Goal: Use online tool/utility: Utilize a website feature to perform a specific function

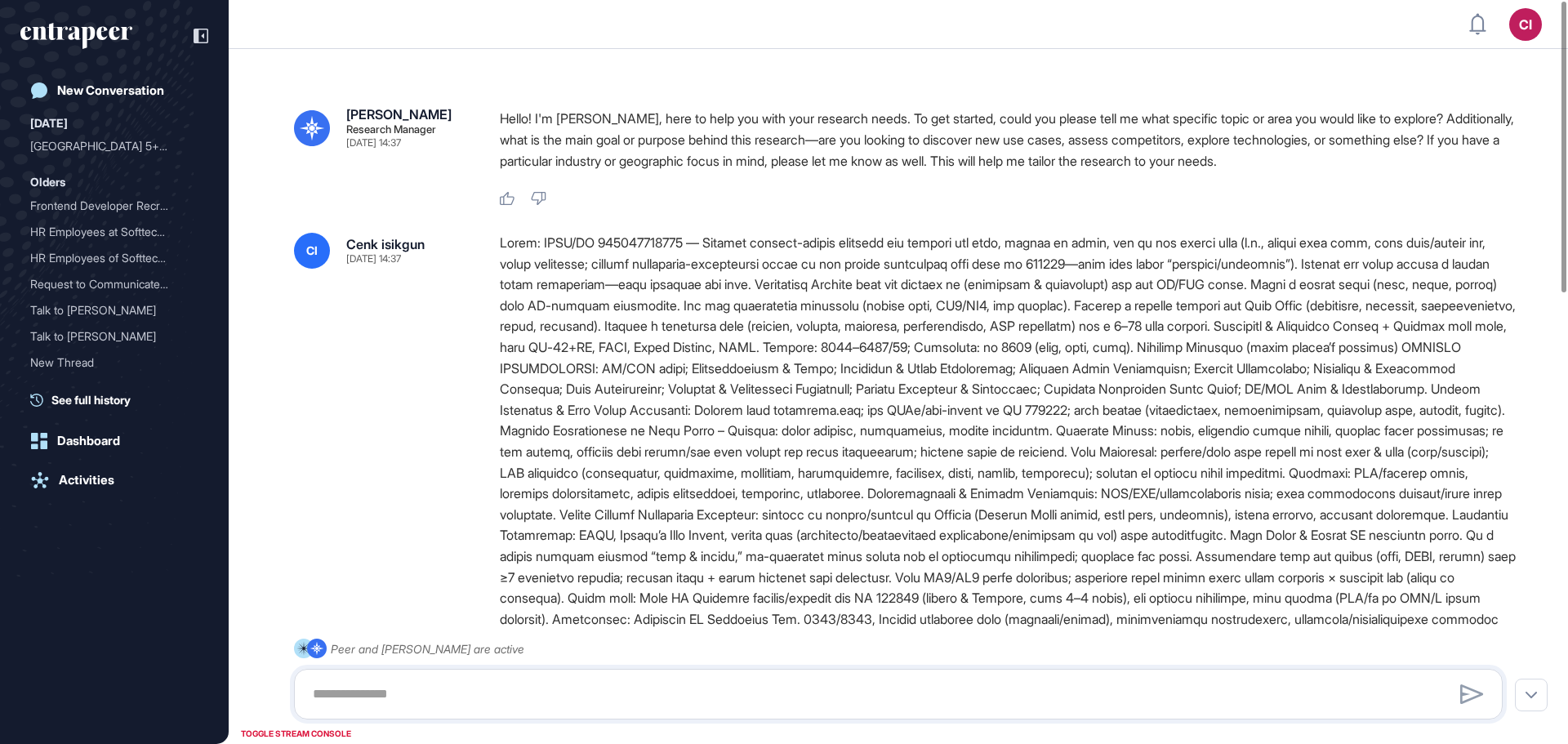
scroll to position [1, 1]
type input "**********"
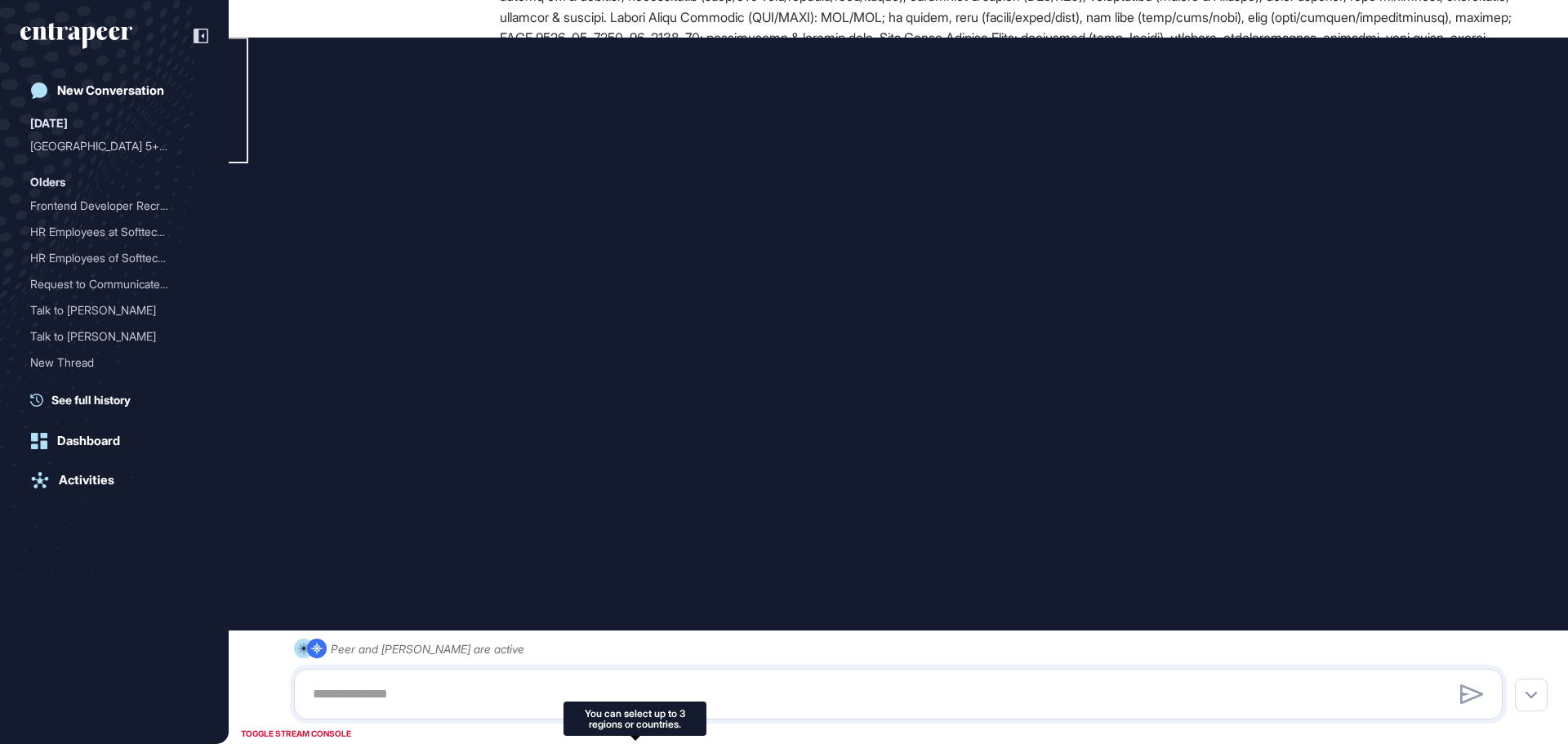
scroll to position [0, 0]
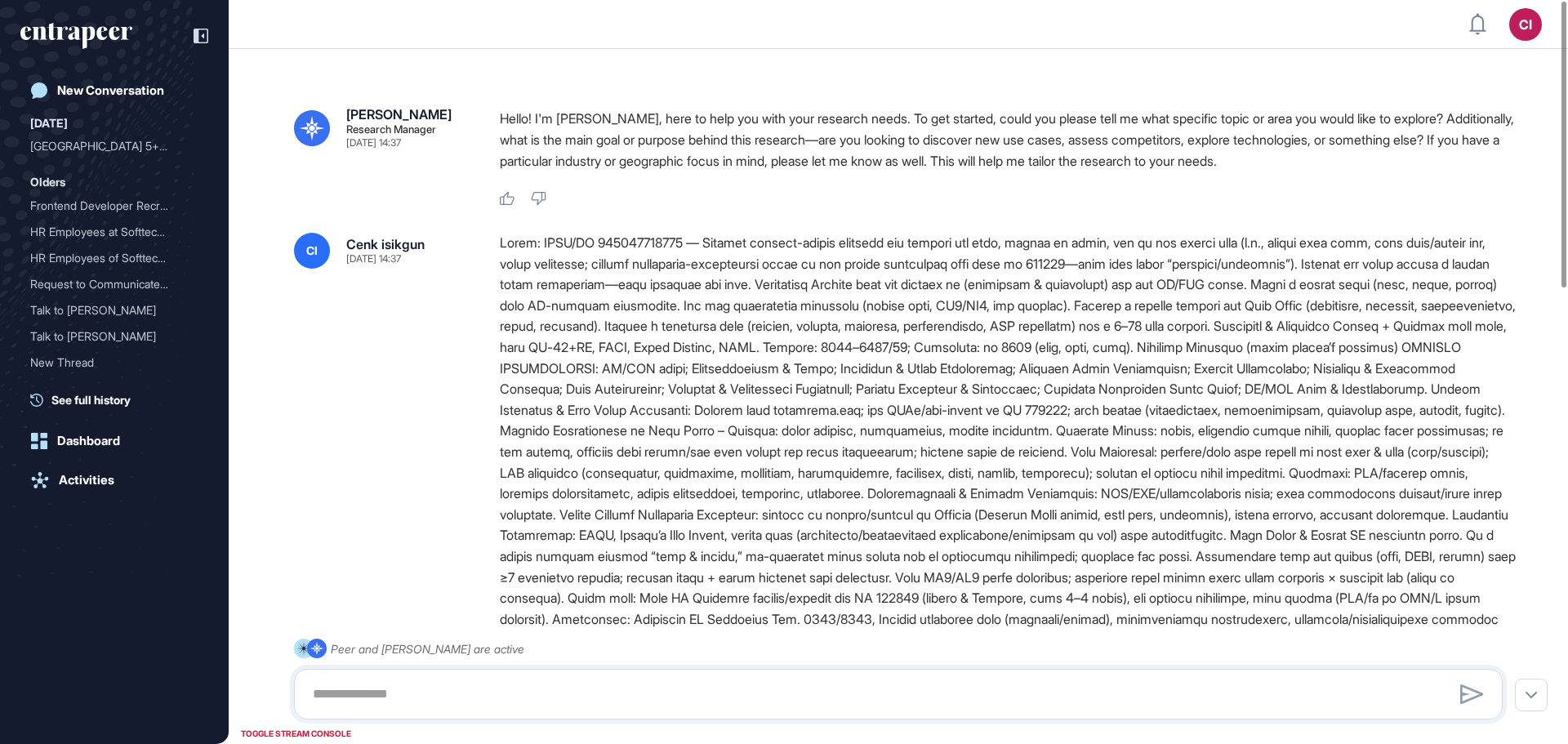
click at [1017, 323] on div at bounding box center [1008, 546] width 1016 height 627
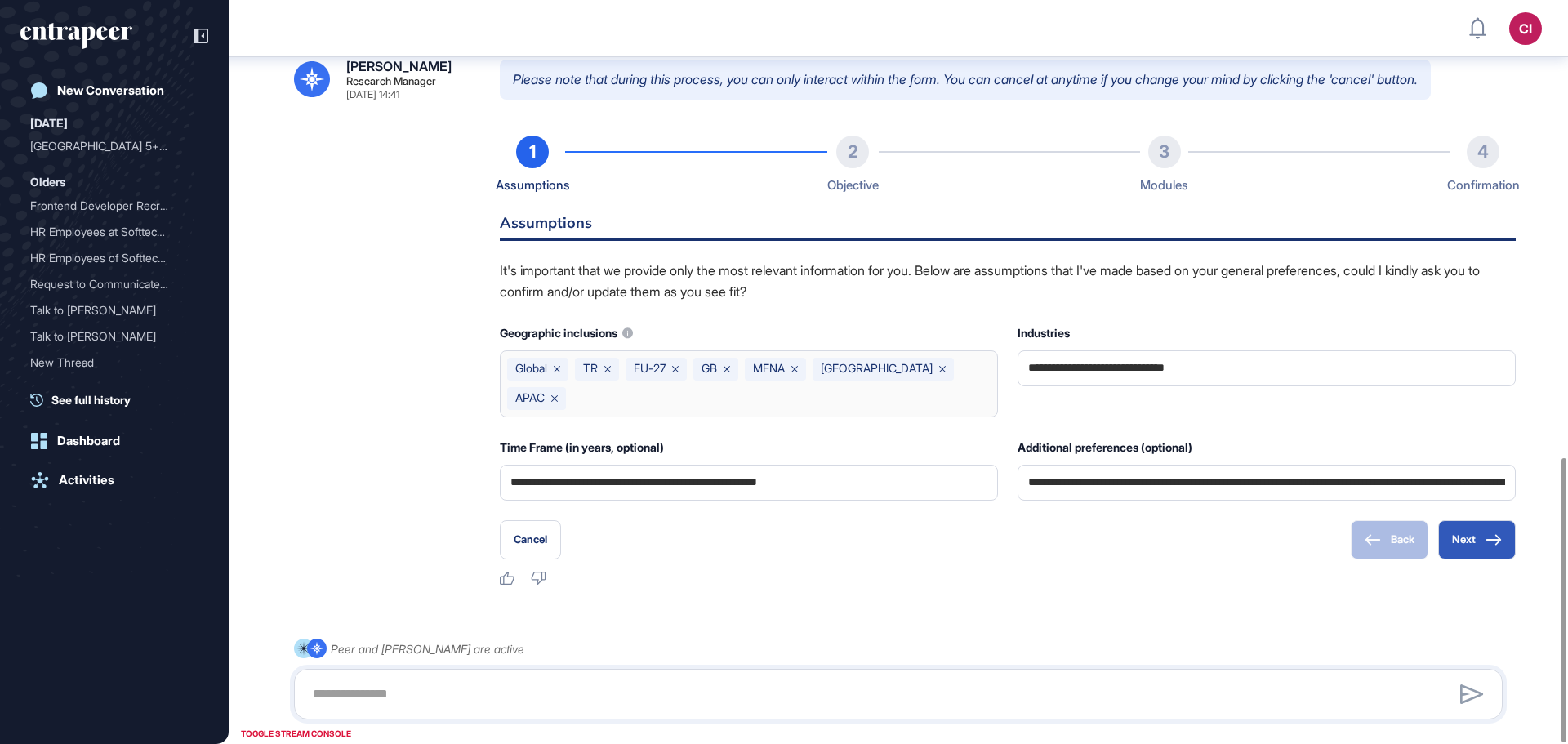
scroll to position [1192, 0]
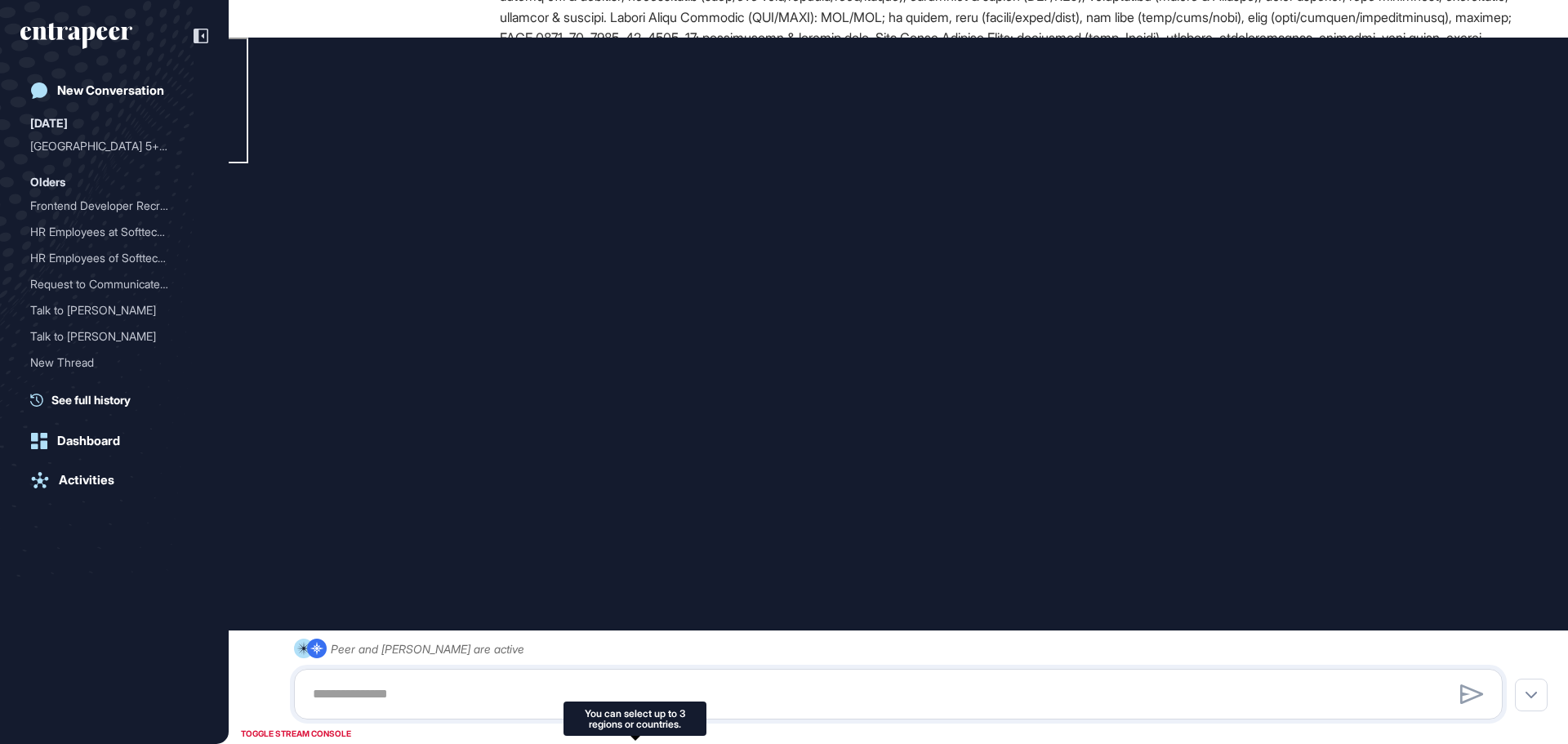
drag, startPoint x: 768, startPoint y: 55, endPoint x: 1436, endPoint y: 236, distance: 692.1
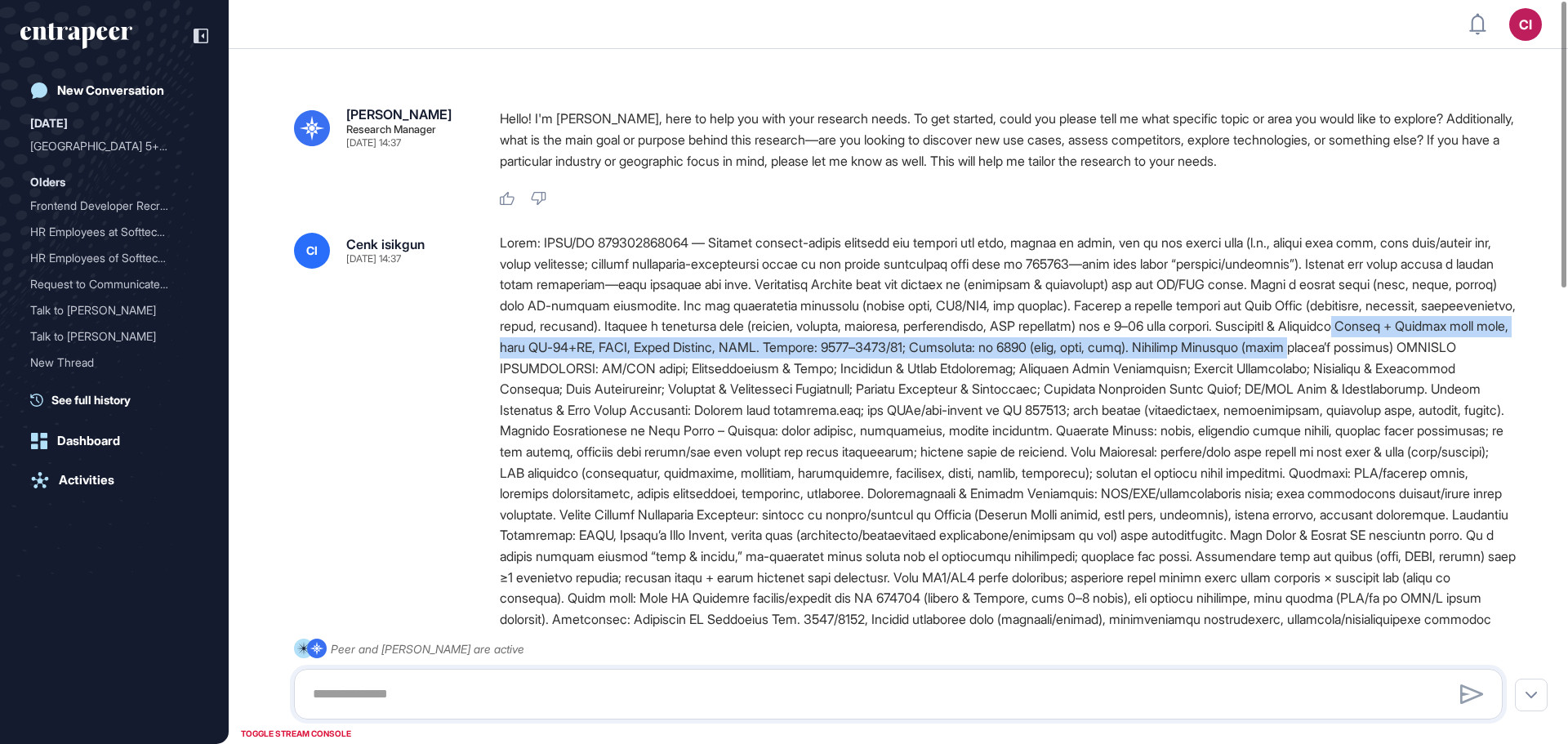
drag, startPoint x: 847, startPoint y: 365, endPoint x: 732, endPoint y: 358, distance: 115.2
click at [732, 358] on div at bounding box center [1008, 546] width 1016 height 627
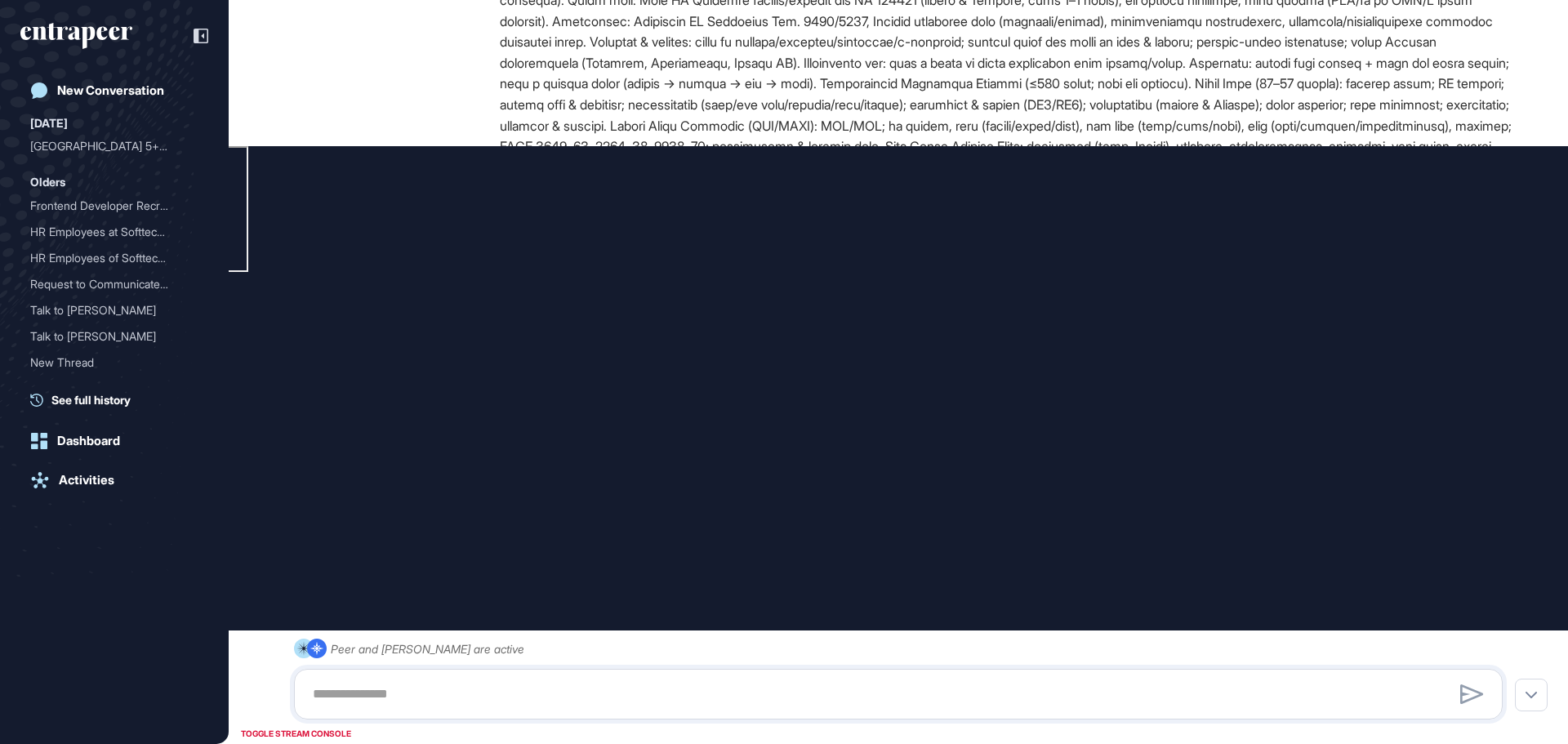
type input "**********"
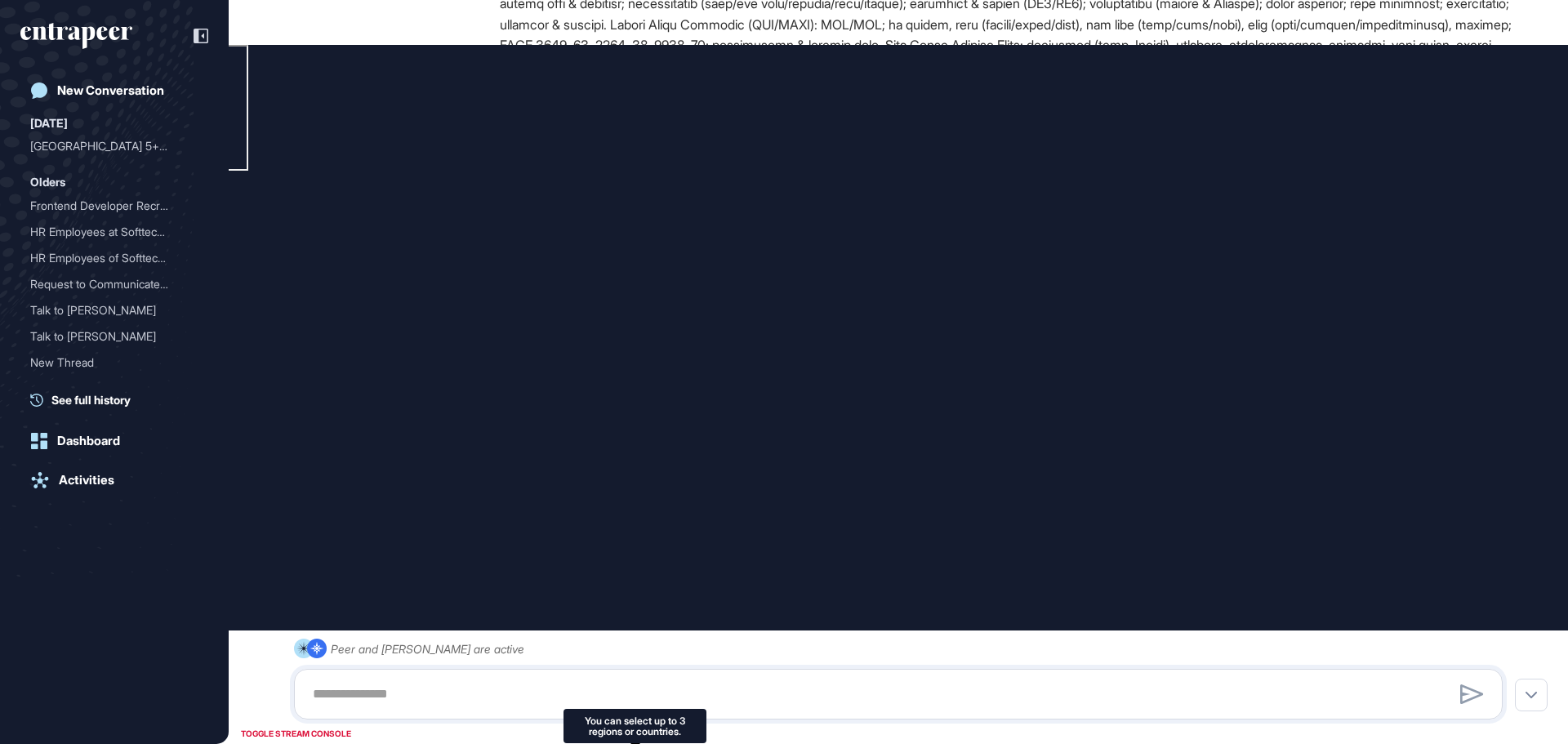
scroll to position [706, 0]
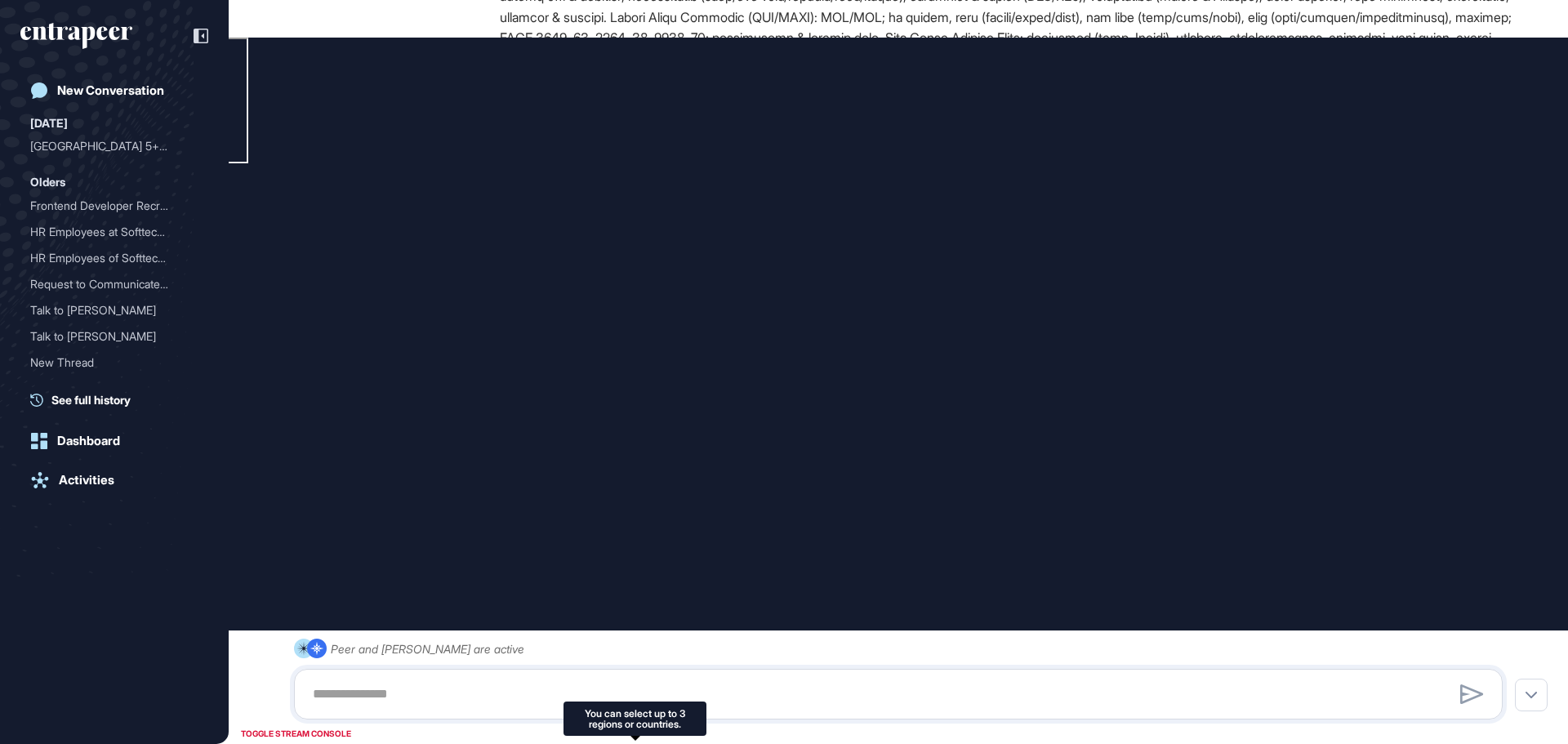
click at [687, 711] on div "You can select up to 3 regions or countries." at bounding box center [635, 718] width 123 height 21
drag, startPoint x: 863, startPoint y: 320, endPoint x: 1003, endPoint y: 723, distance: 426.6
click at [1004, 719] on div "Peer and [PERSON_NAME] are active" at bounding box center [898, 678] width 1209 height 81
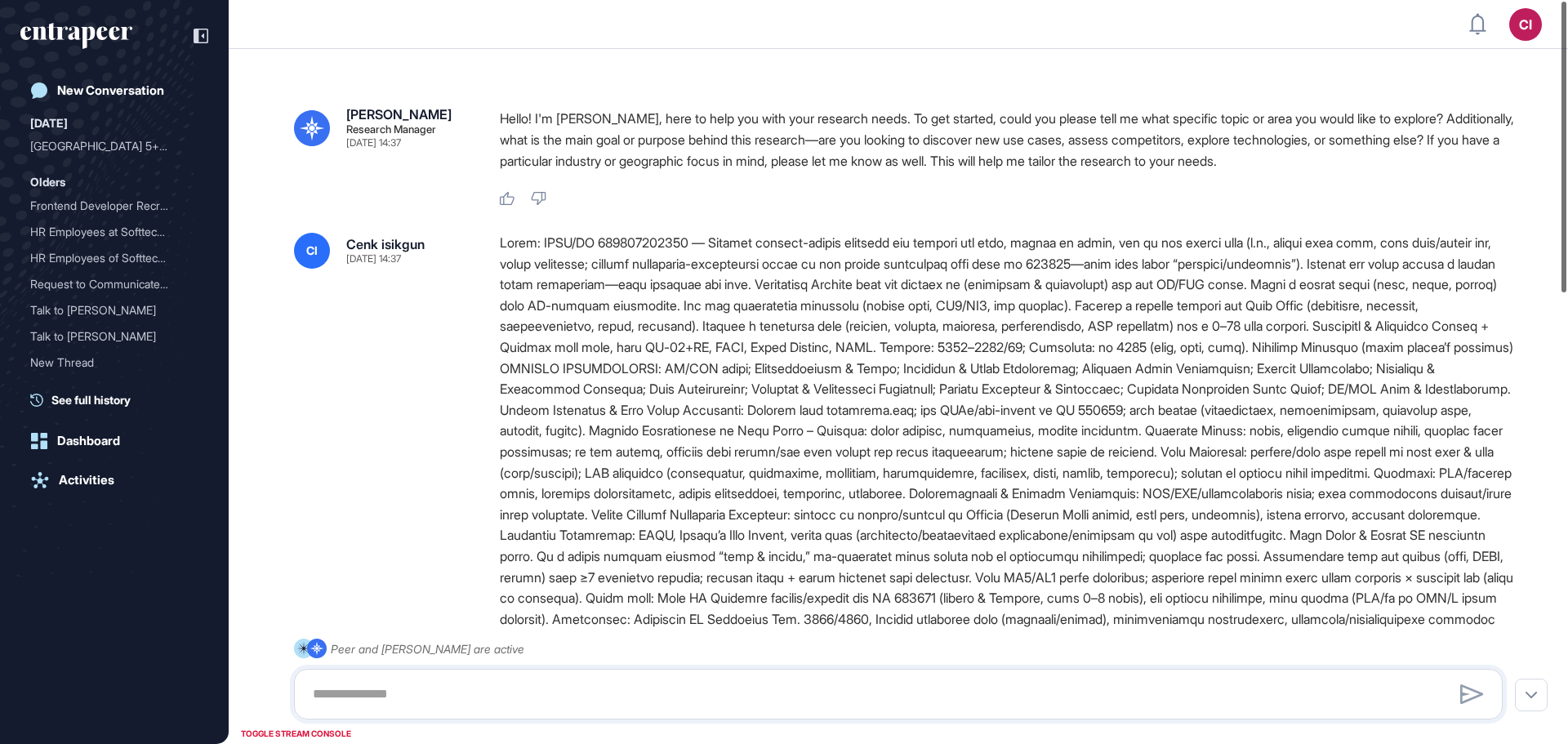
scroll to position [1, 1]
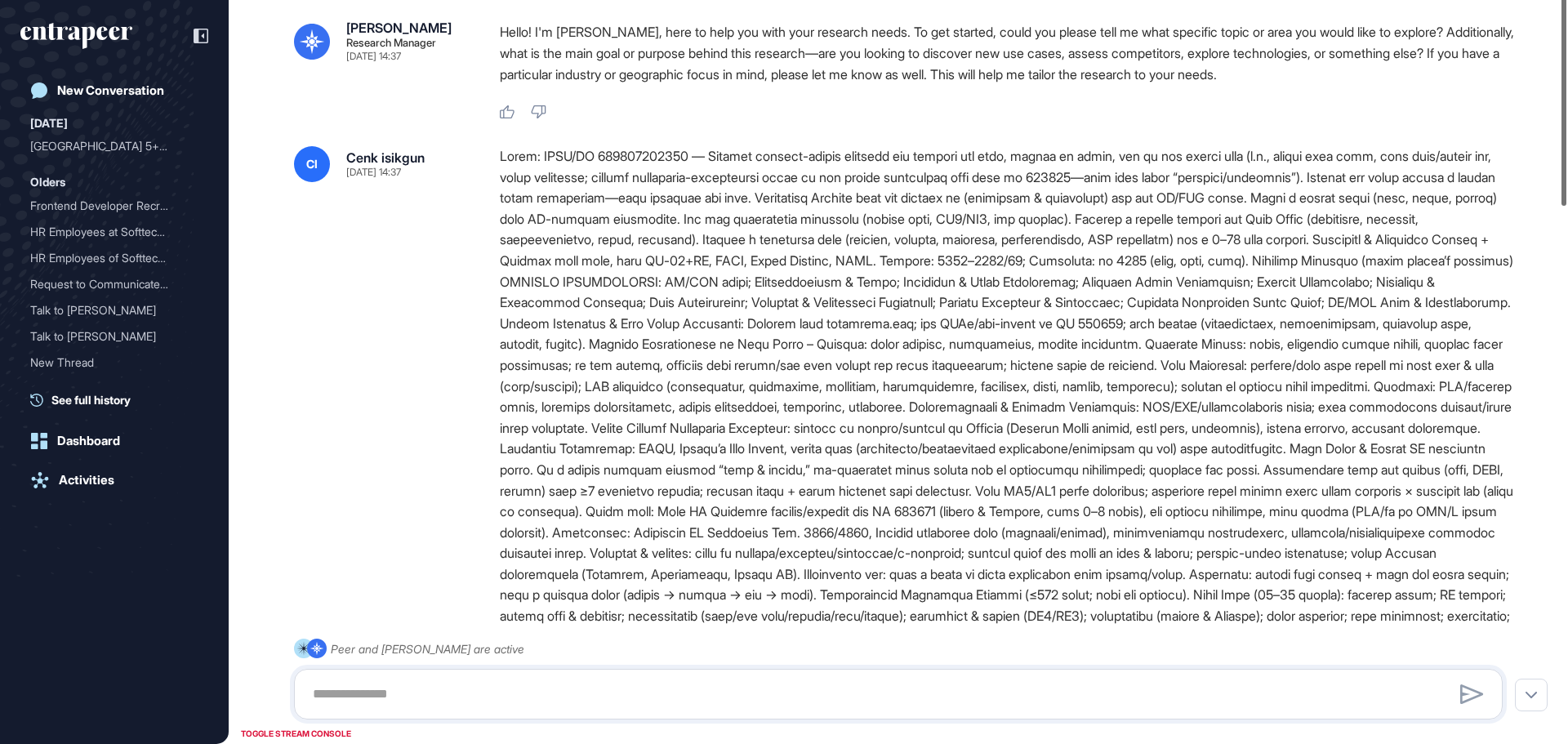
type input "**********"
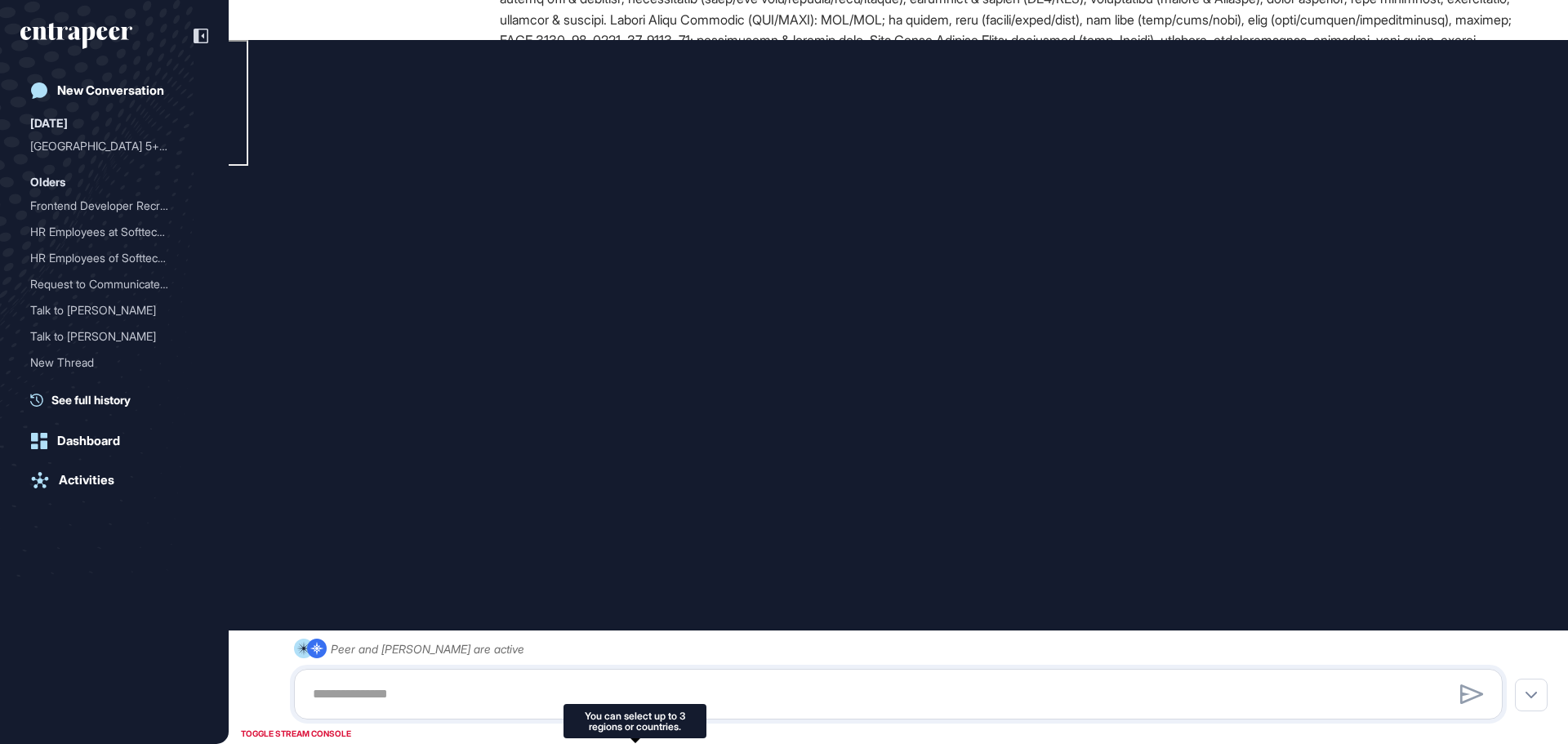
scroll to position [0, 0]
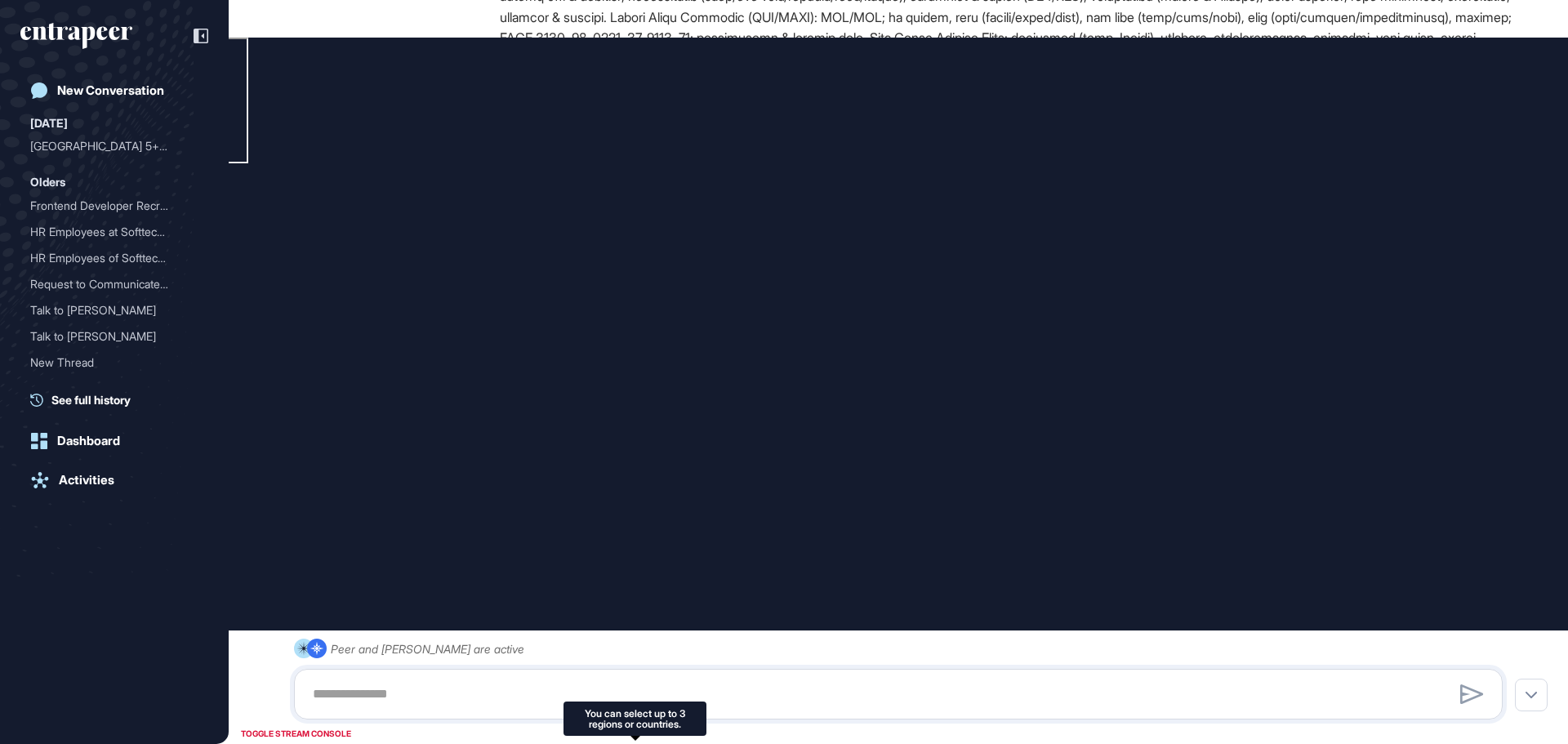
click at [1322, 654] on div "Peer and [PERSON_NAME] are active" at bounding box center [898, 678] width 1209 height 81
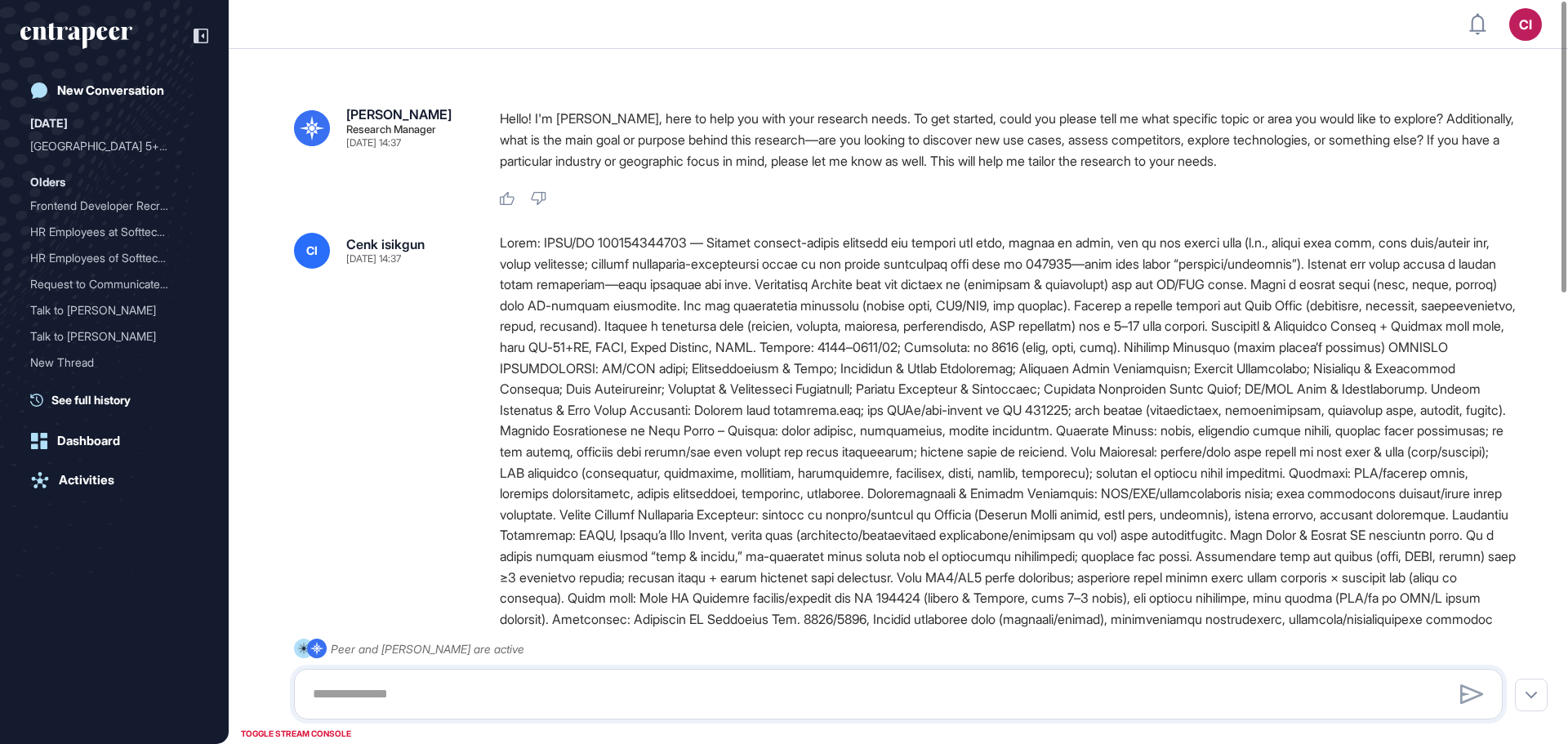
scroll to position [86, 0]
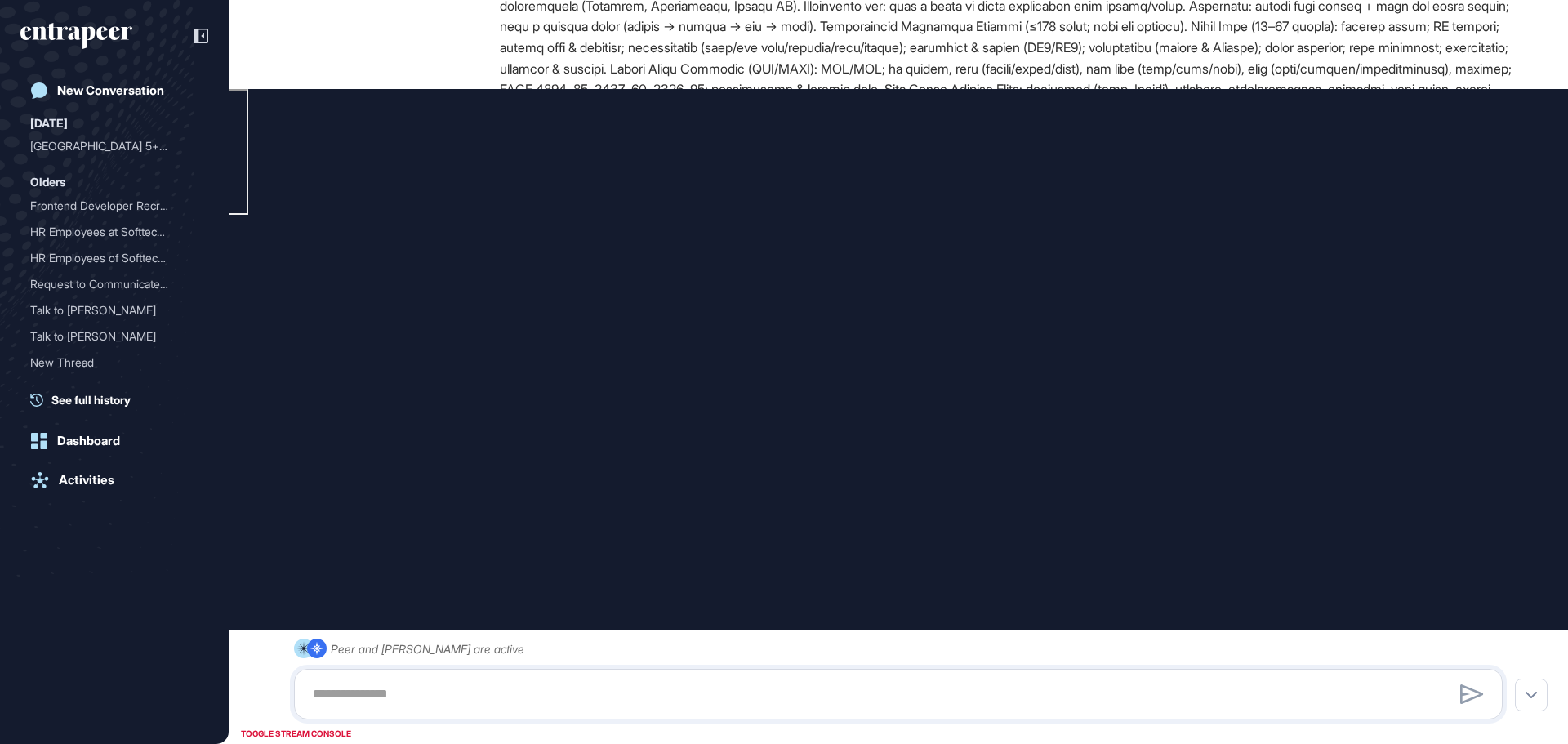
type input "**********"
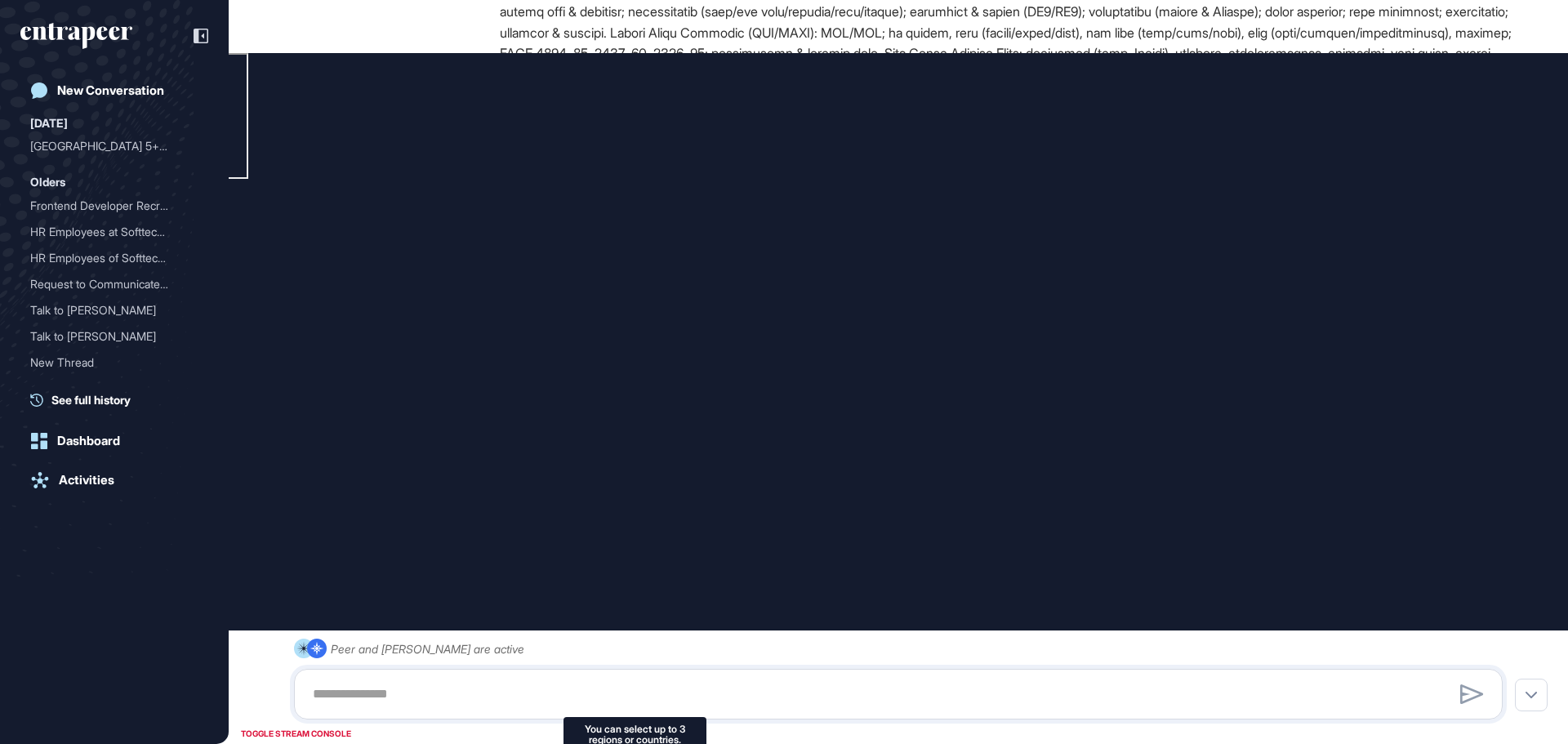
scroll to position [706, 0]
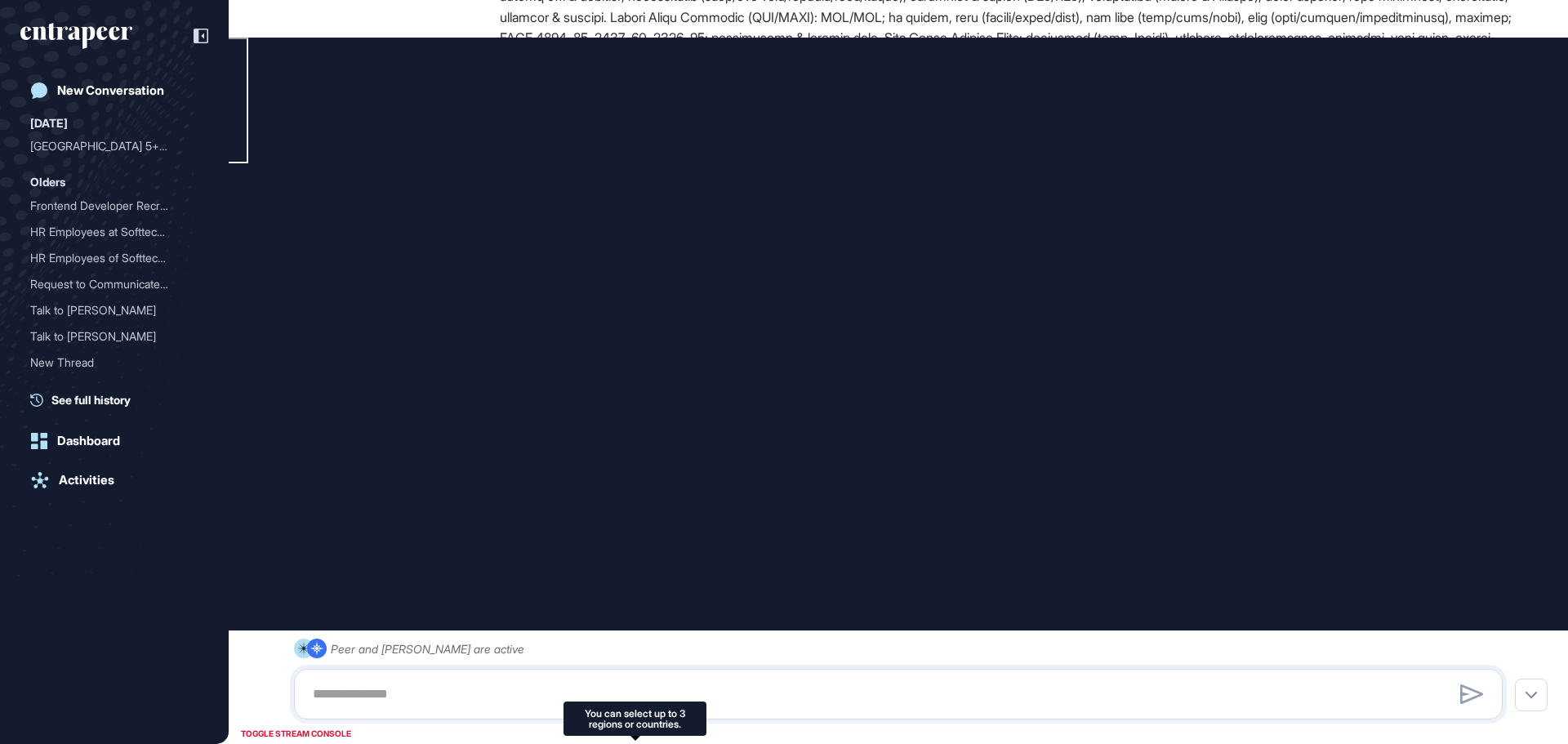
click at [841, 649] on div "Peer and [PERSON_NAME] are active" at bounding box center [898, 678] width 1209 height 81
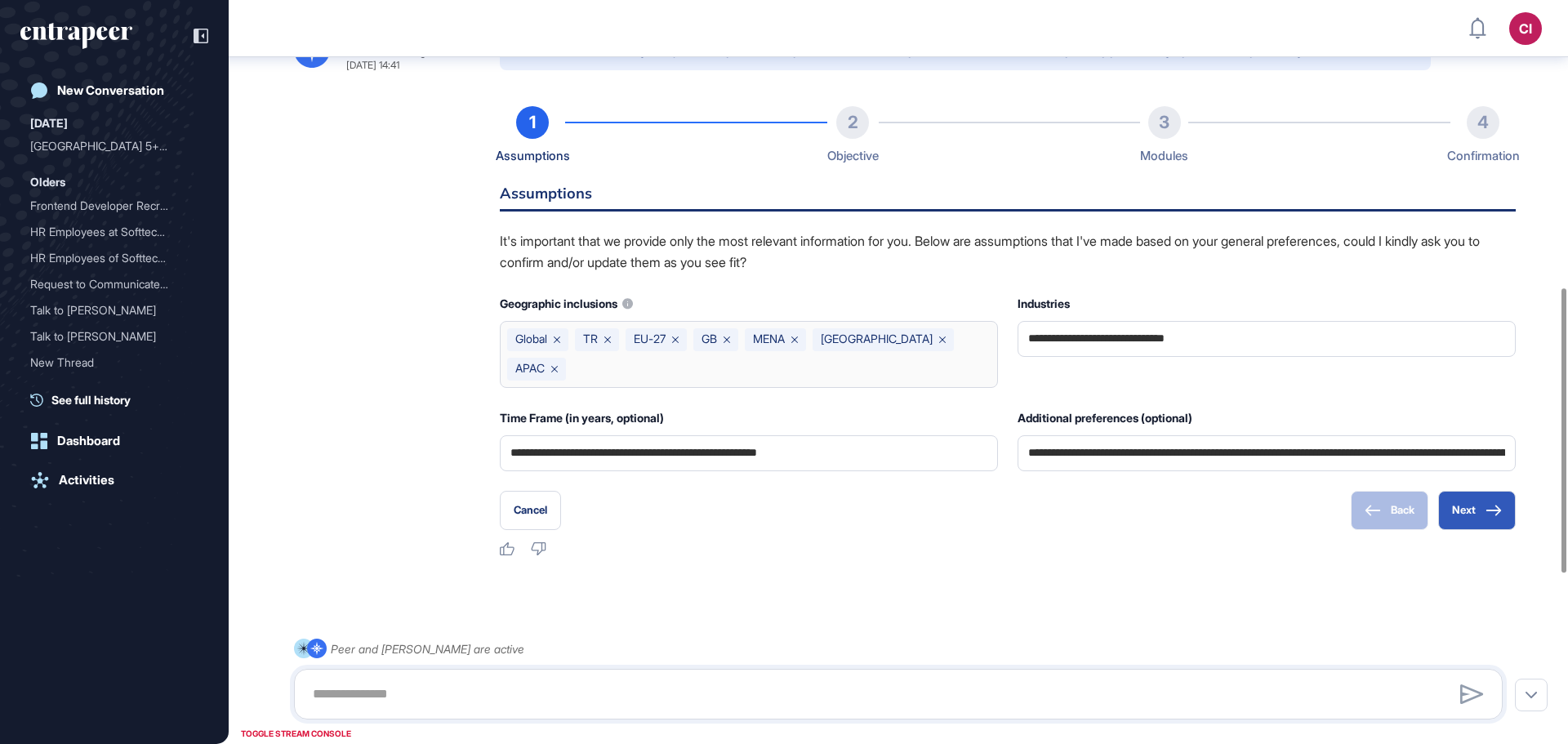
scroll to position [1192, 0]
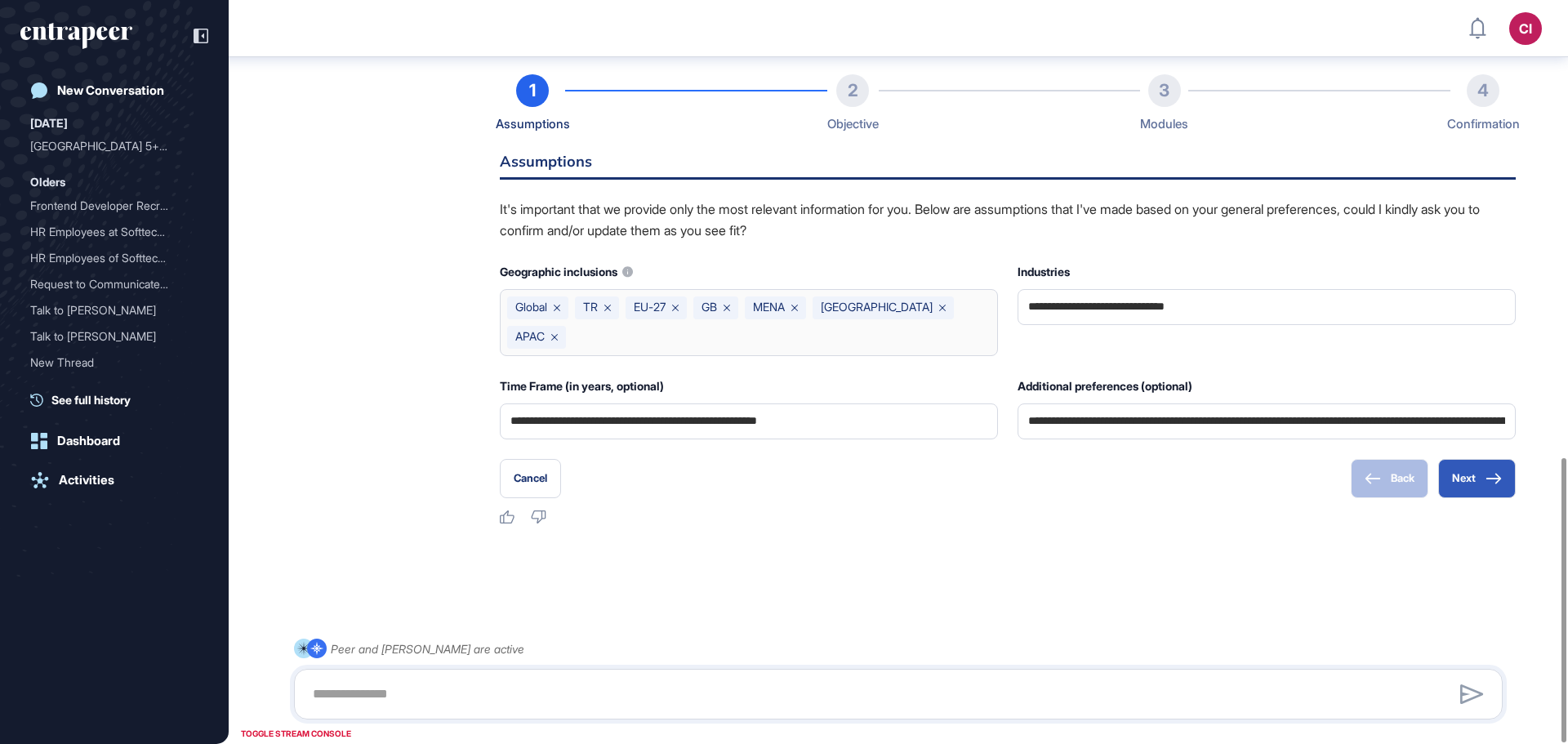
click at [631, 340] on div "Global TR EU-27 GB MENA North America APAC" at bounding box center [749, 322] width 498 height 67
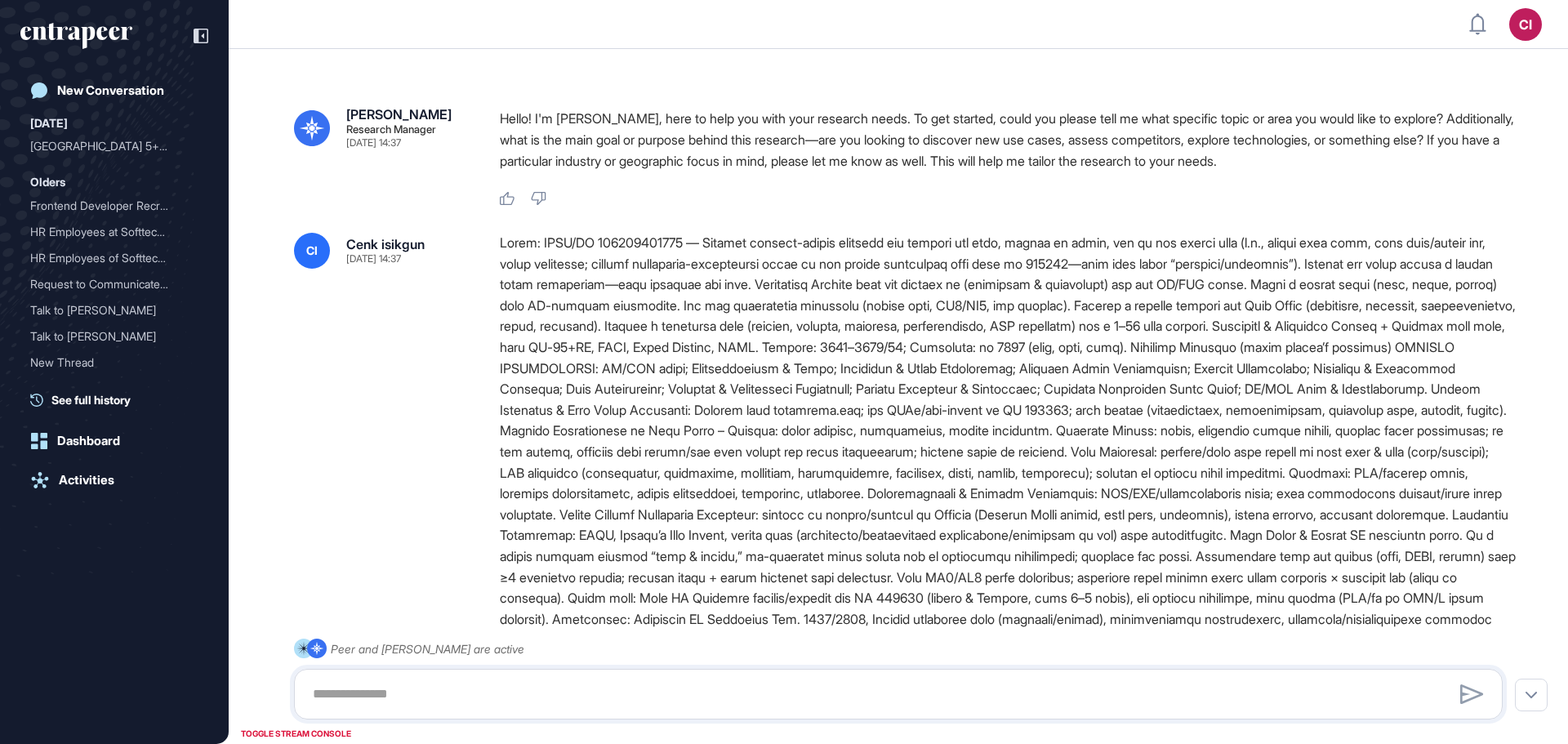
scroll to position [2, 0]
type input "**********"
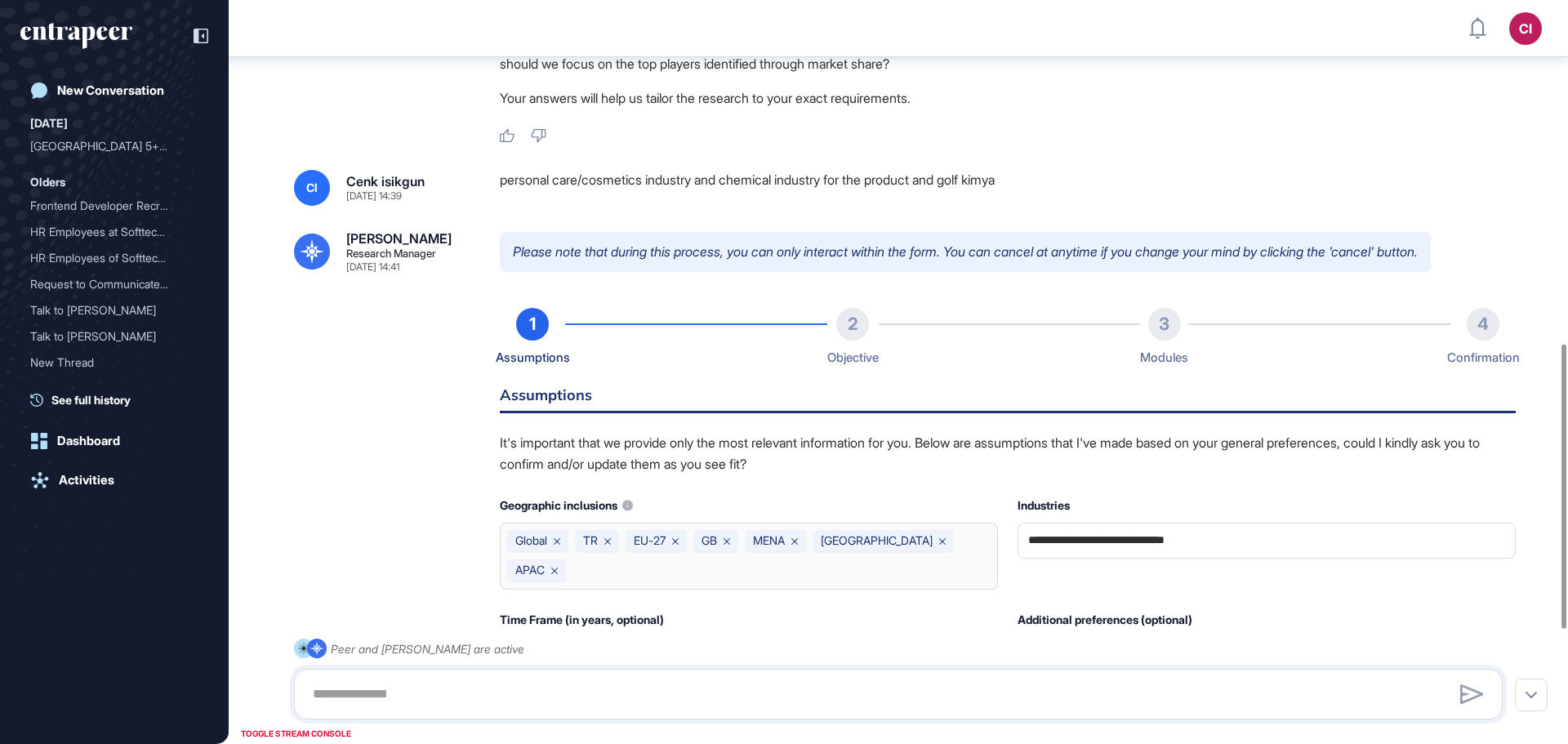
scroll to position [988, 0]
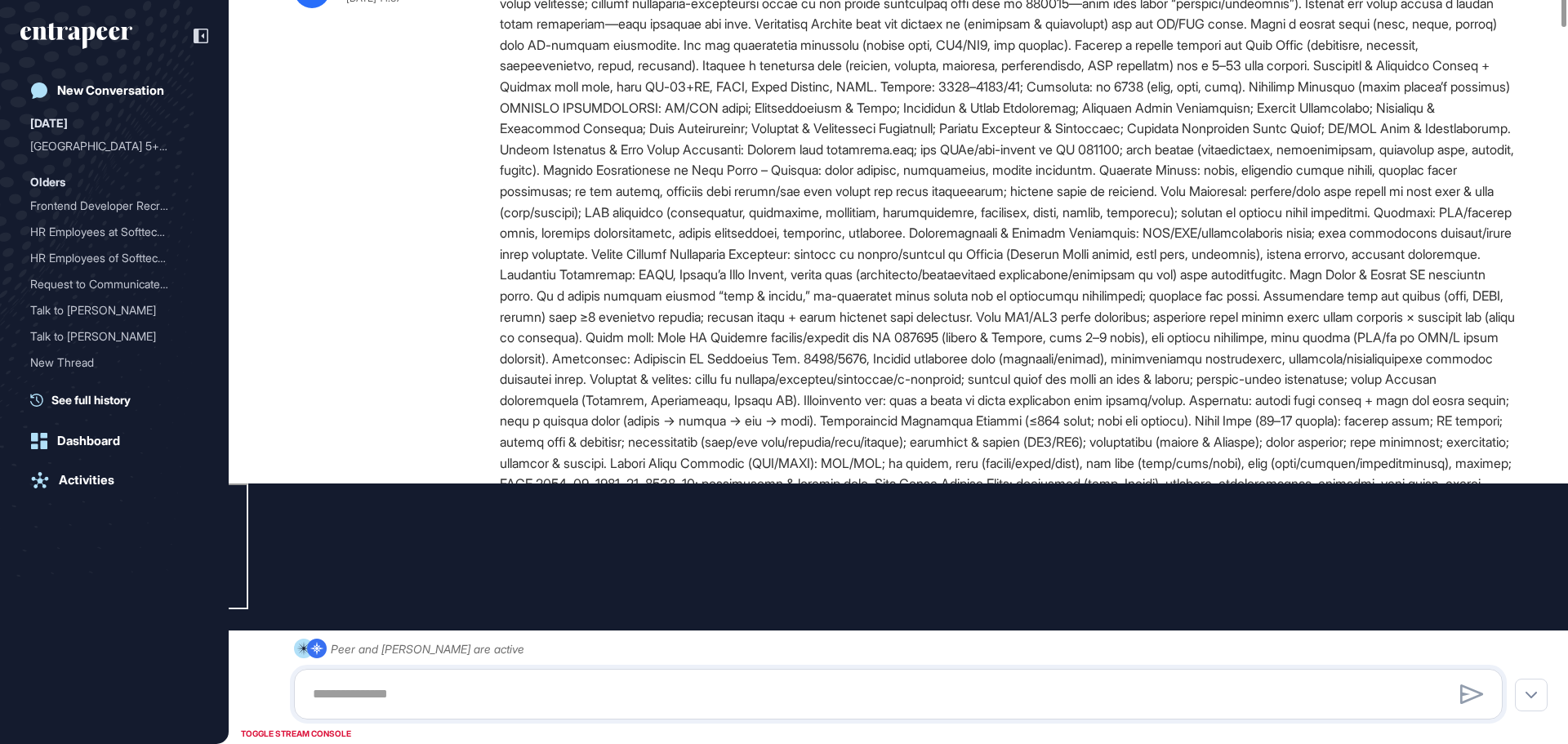
scroll to position [1, 1]
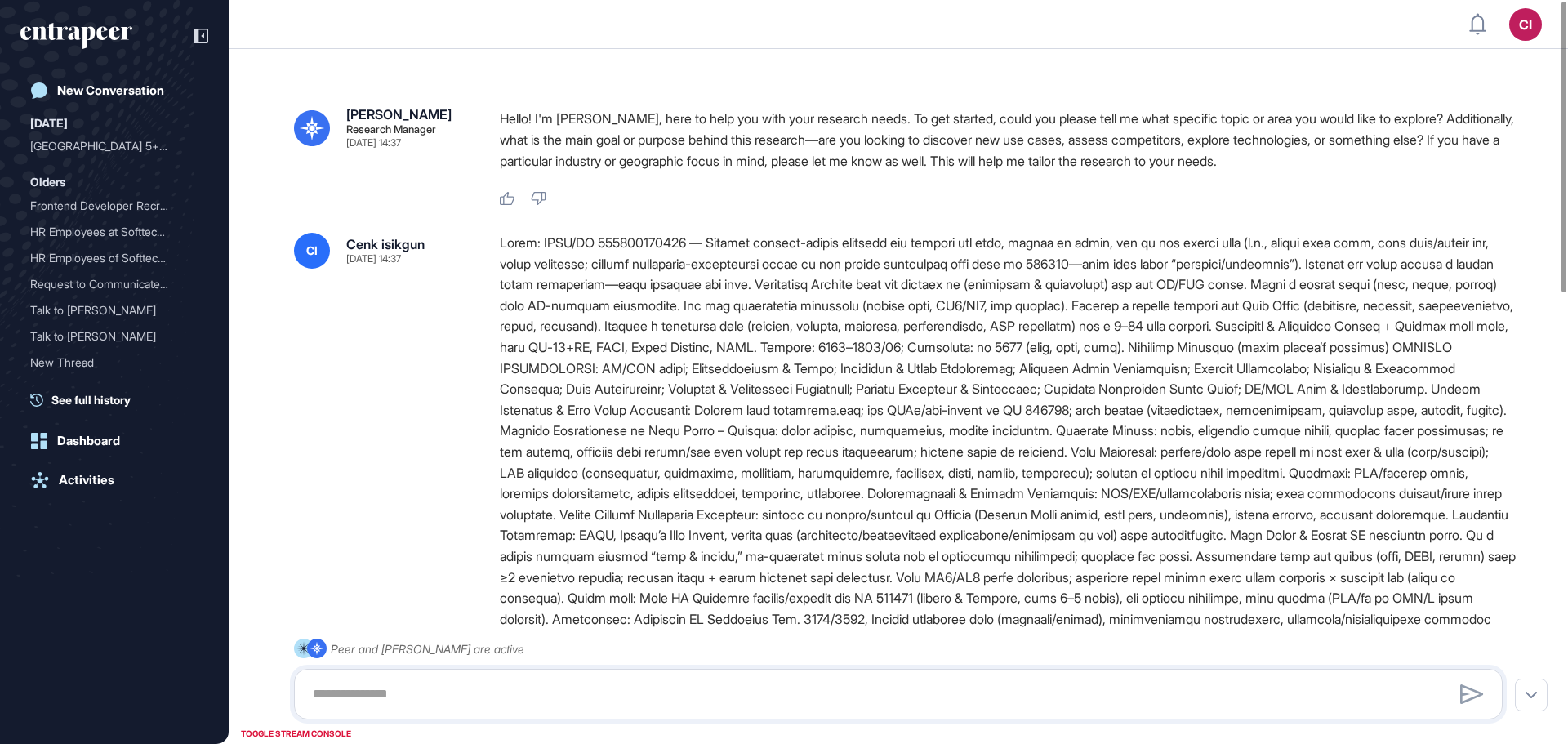
type input "**********"
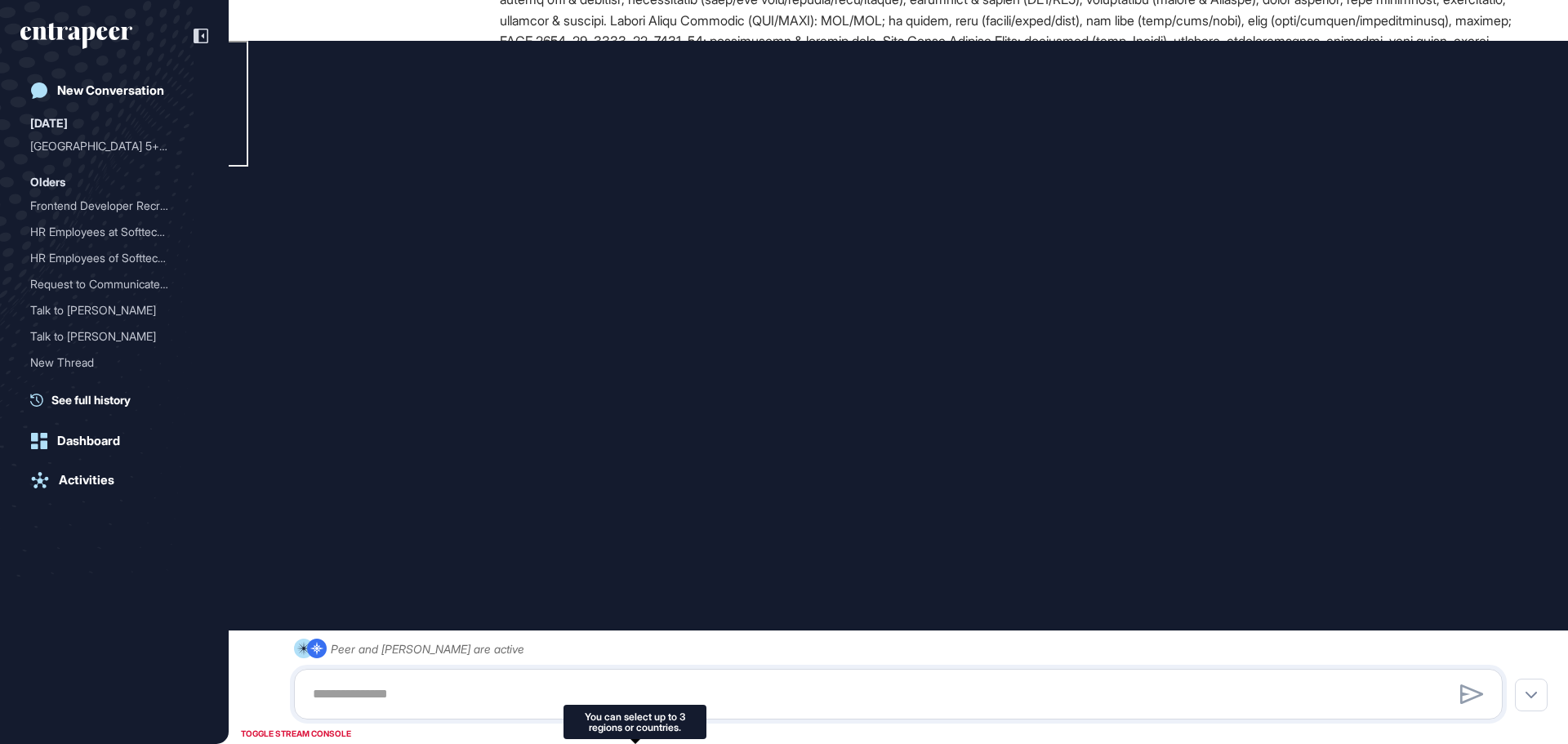
scroll to position [706, 0]
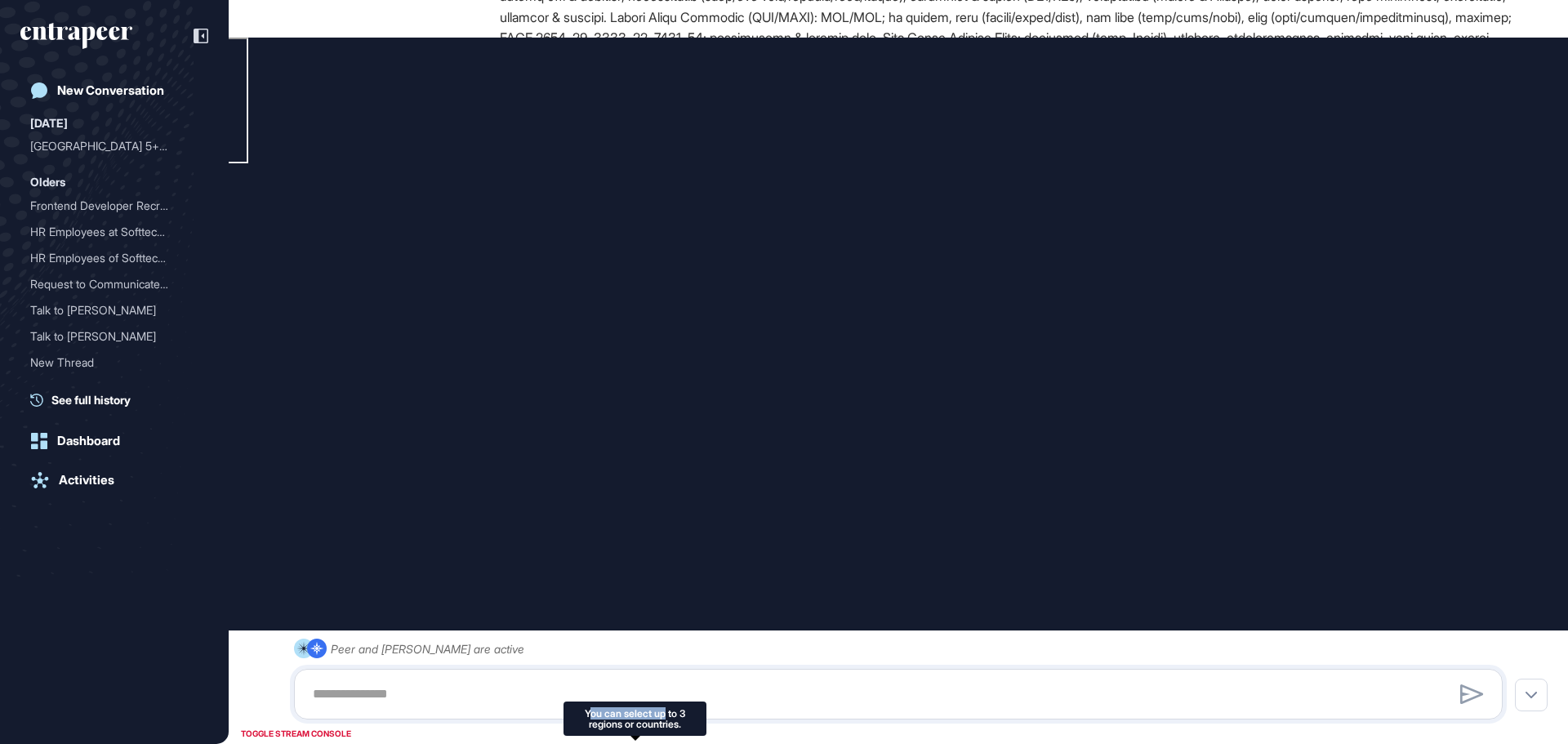
drag, startPoint x: 587, startPoint y: 711, endPoint x: 665, endPoint y: 714, distance: 78.1
click at [665, 714] on div "You can select up to 3 regions or countries." at bounding box center [635, 718] width 123 height 21
drag, startPoint x: 581, startPoint y: 710, endPoint x: 686, endPoint y: 716, distance: 105.2
click at [686, 716] on div "You can select up to 3 regions or countries." at bounding box center [635, 718] width 123 height 21
copy div "You can select up to 3"
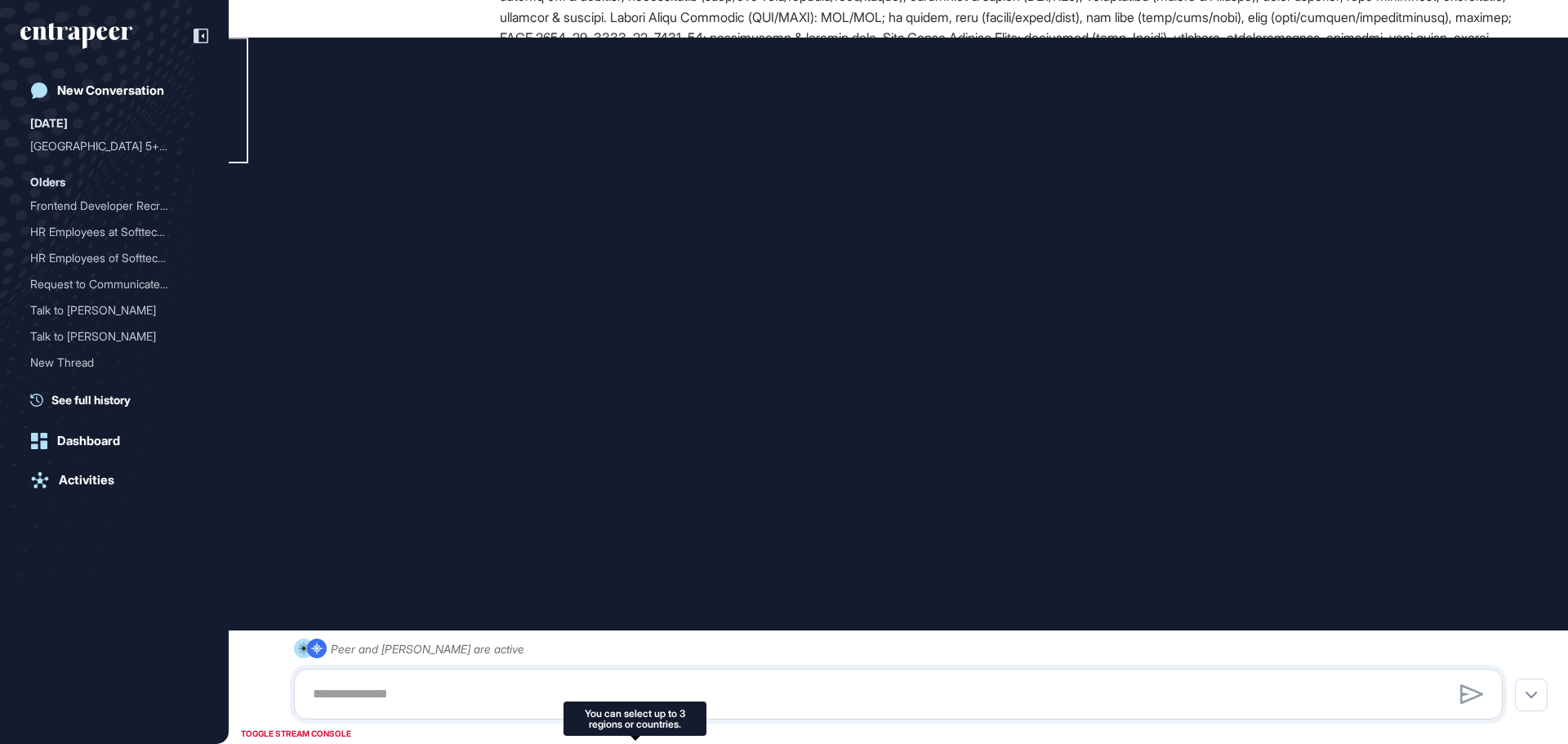
click at [892, 642] on div "Peer and [PERSON_NAME] are active" at bounding box center [898, 678] width 1209 height 81
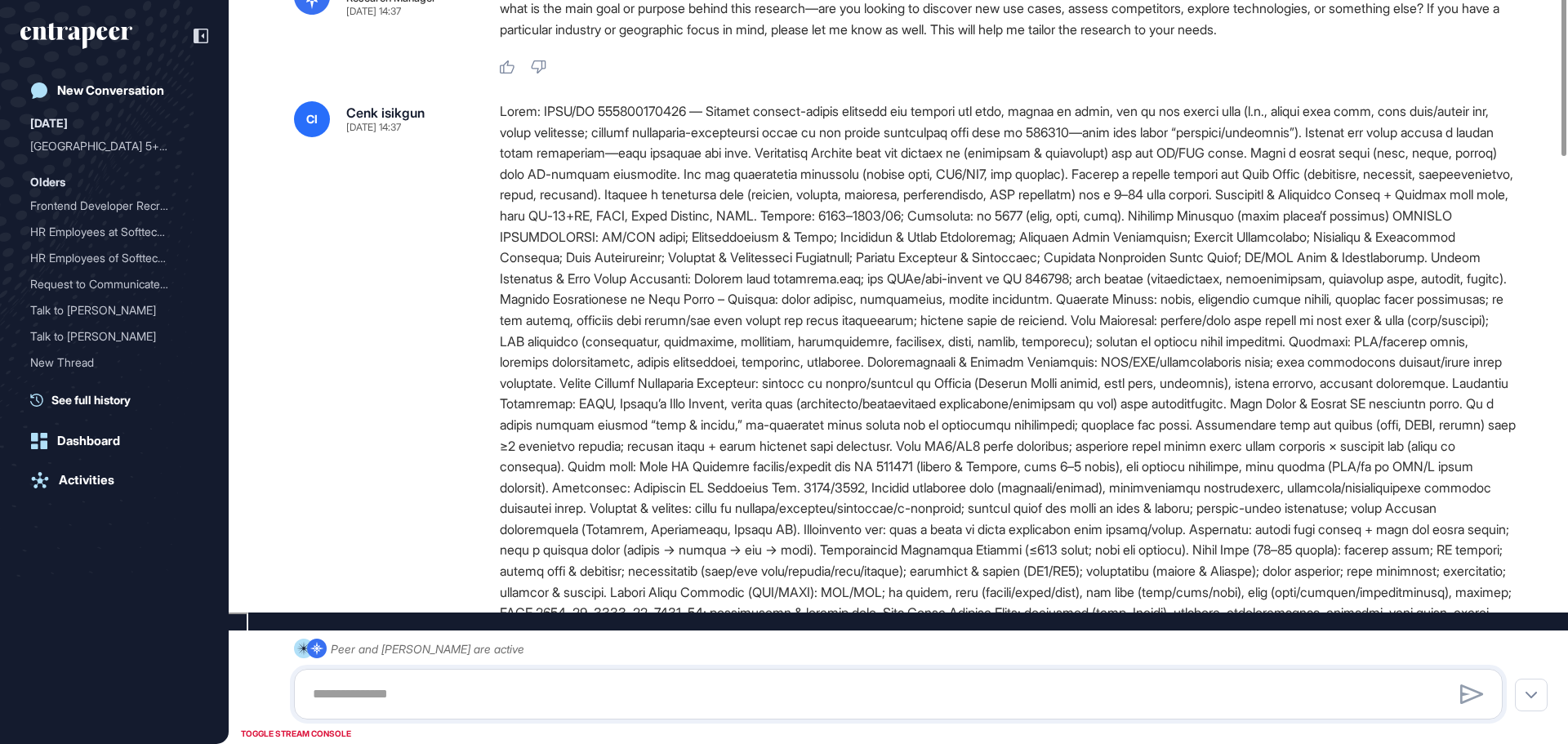
scroll to position [0, 0]
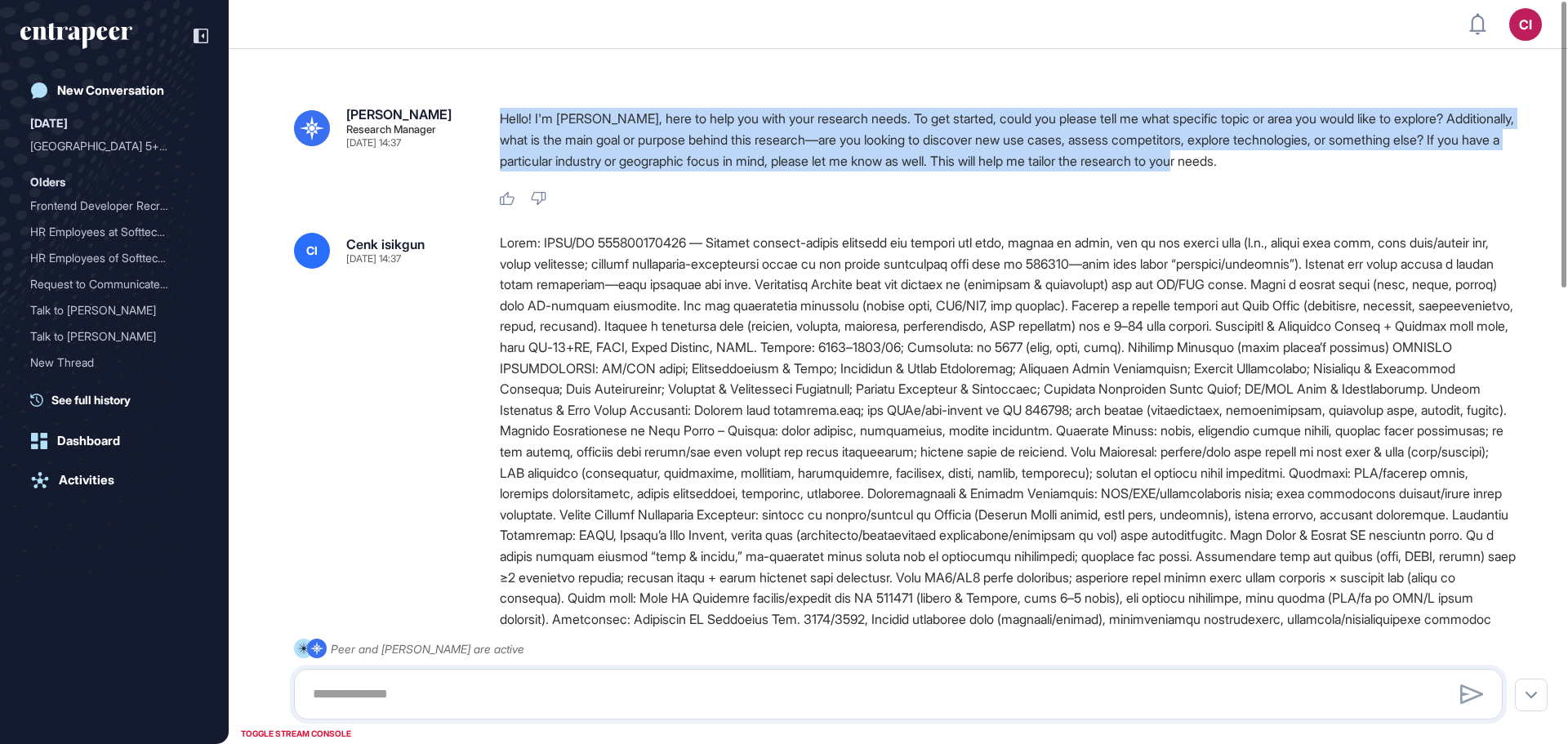
drag, startPoint x: 499, startPoint y: 111, endPoint x: 1518, endPoint y: 153, distance: 1019.9
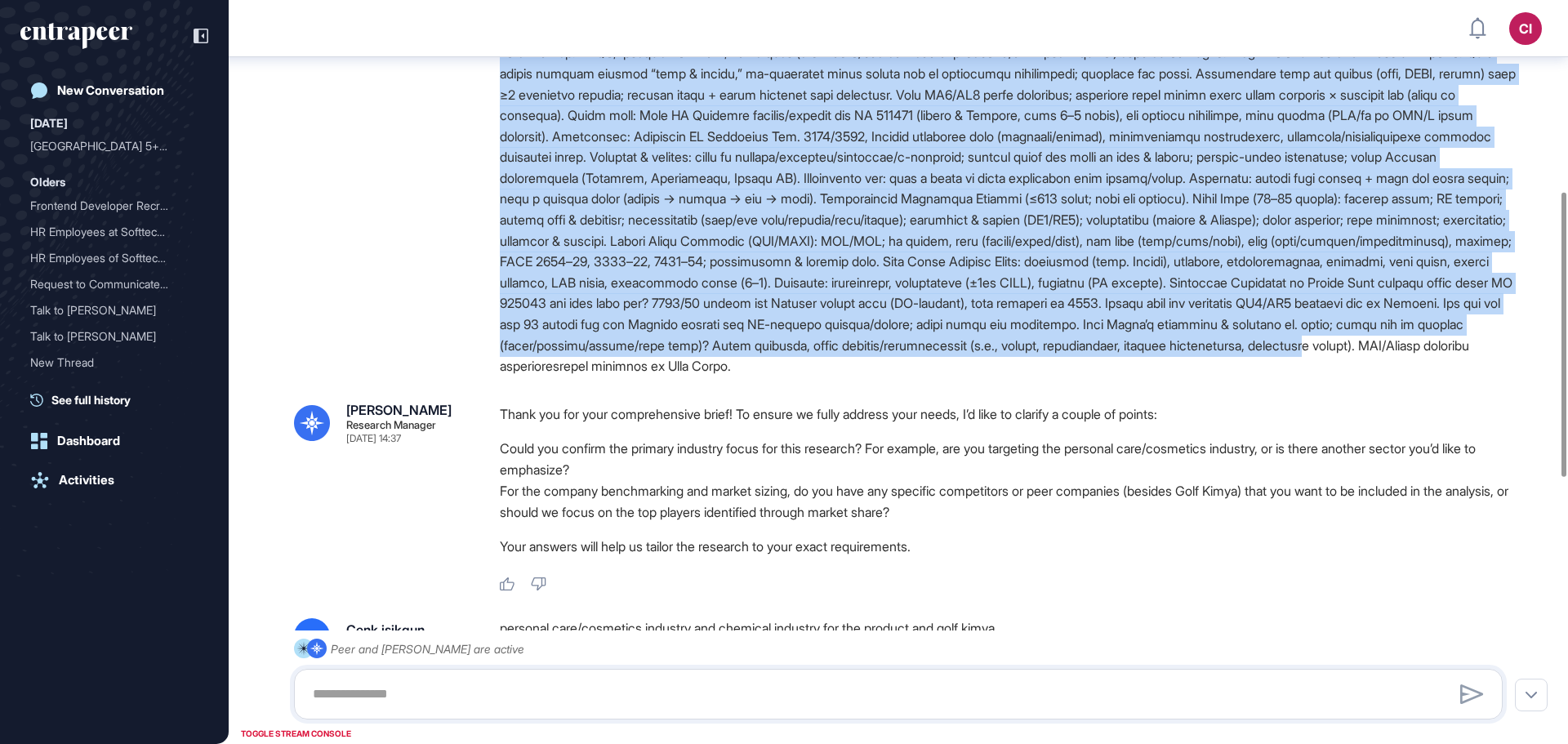
scroll to position [499, 0]
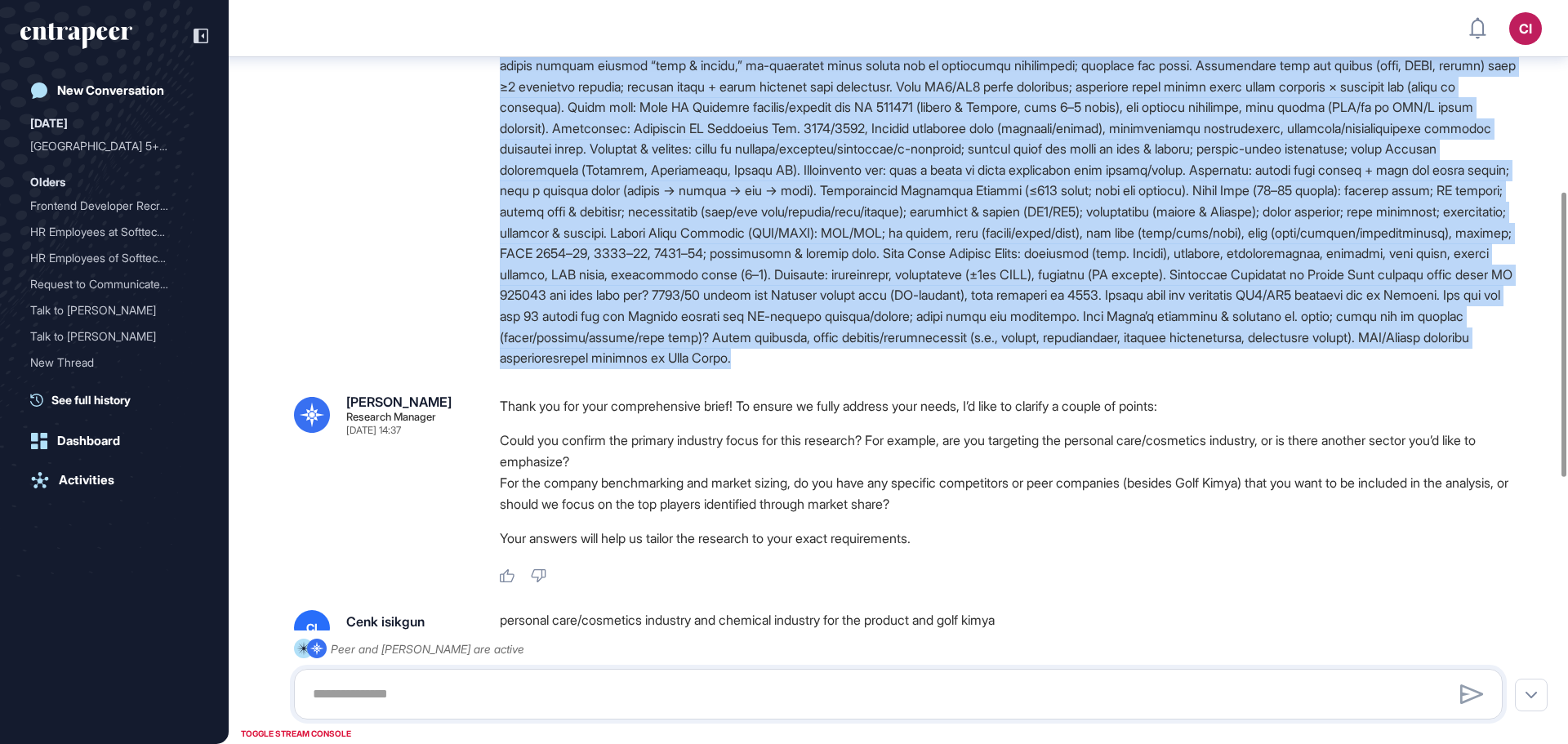
drag, startPoint x: 500, startPoint y: 241, endPoint x: 1428, endPoint y: 374, distance: 937.5
click at [1428, 369] on div at bounding box center [1008, 55] width 1016 height 627
copy div "Lorem: IPSU/DO 376024094364 — Sitamet consect-adipis elitsedd eiu tempori utl e…"
